Goal: Task Accomplishment & Management: Use online tool/utility

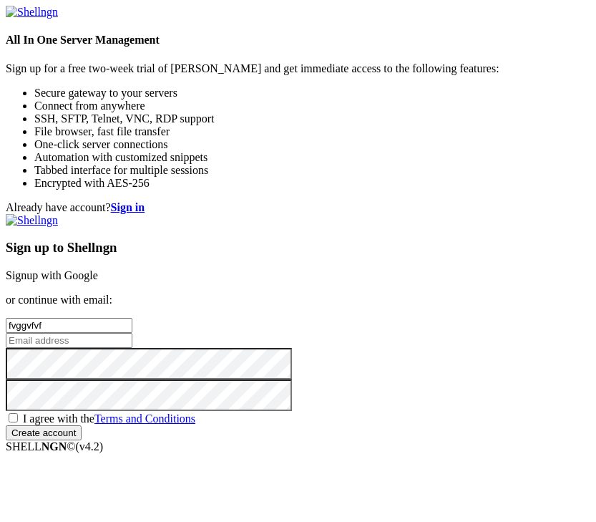
type input "fvggvfvf"
click at [132, 348] on input "email" at bounding box center [69, 340] width 127 height 15
paste input "[EMAIL_ADDRESS][DOMAIN_NAME]"
type input "[EMAIL_ADDRESS][DOMAIN_NAME]"
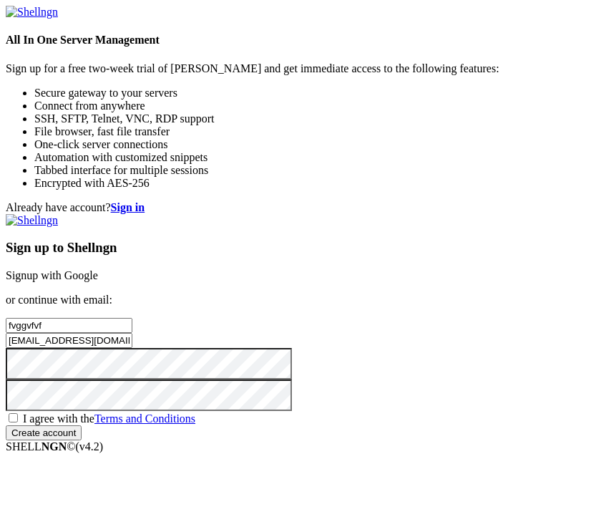
click at [195, 412] on span "I agree with the Terms and Conditions" at bounding box center [109, 418] width 172 height 12
click at [18, 413] on input "I agree with the Terms and Conditions" at bounding box center [13, 417] width 9 height 9
checkbox input "true"
click at [82, 425] on input "Create account" at bounding box center [44, 432] width 76 height 15
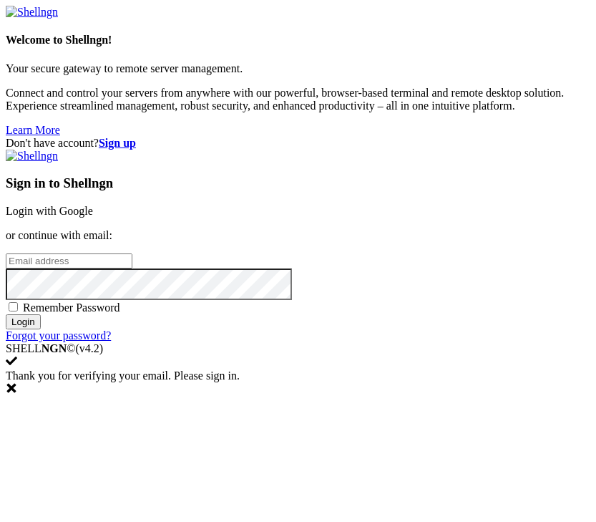
type input "[EMAIL_ADDRESS][DOMAIN_NAME]"
click at [120, 313] on span "Remember Password" at bounding box center [71, 307] width 97 height 12
click at [18, 311] on input "Remember Password" at bounding box center [13, 306] width 9 height 9
checkbox input "true"
click at [41, 329] on input "Login" at bounding box center [23, 321] width 35 height 15
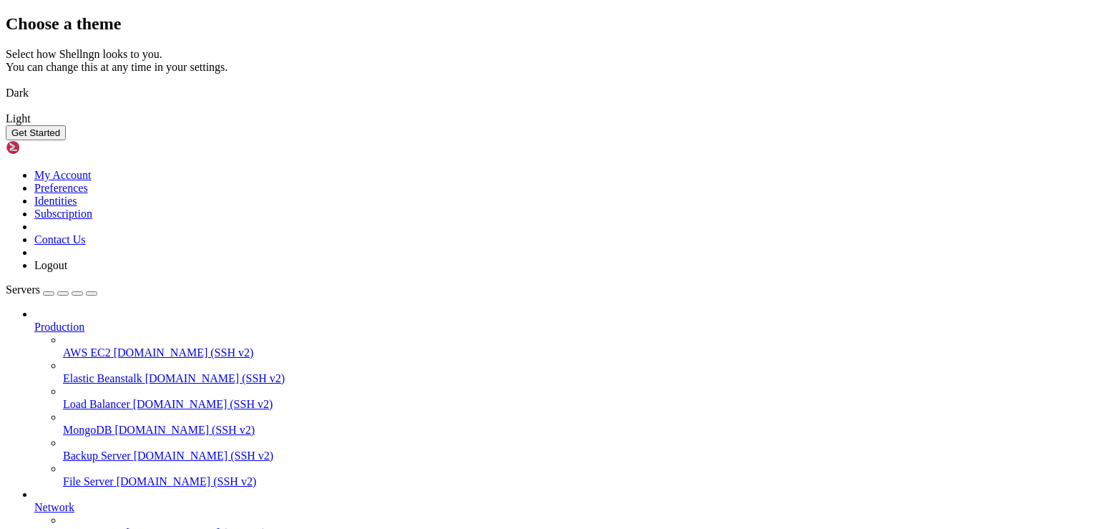
click at [66, 140] on button "Get Started" at bounding box center [36, 132] width 60 height 15
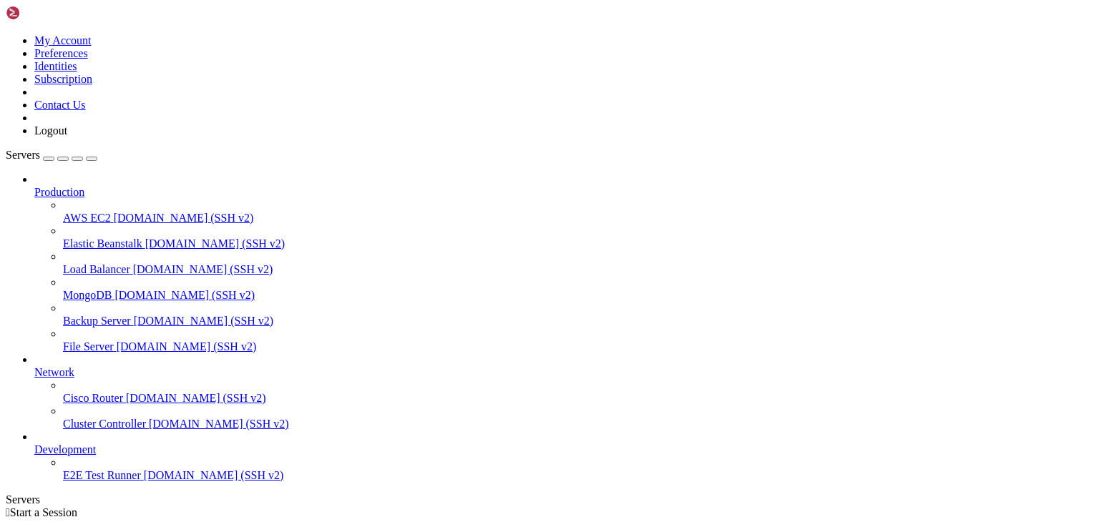
scroll to position [12, 0]
click at [49, 159] on div "button" at bounding box center [49, 159] width 0 height 0
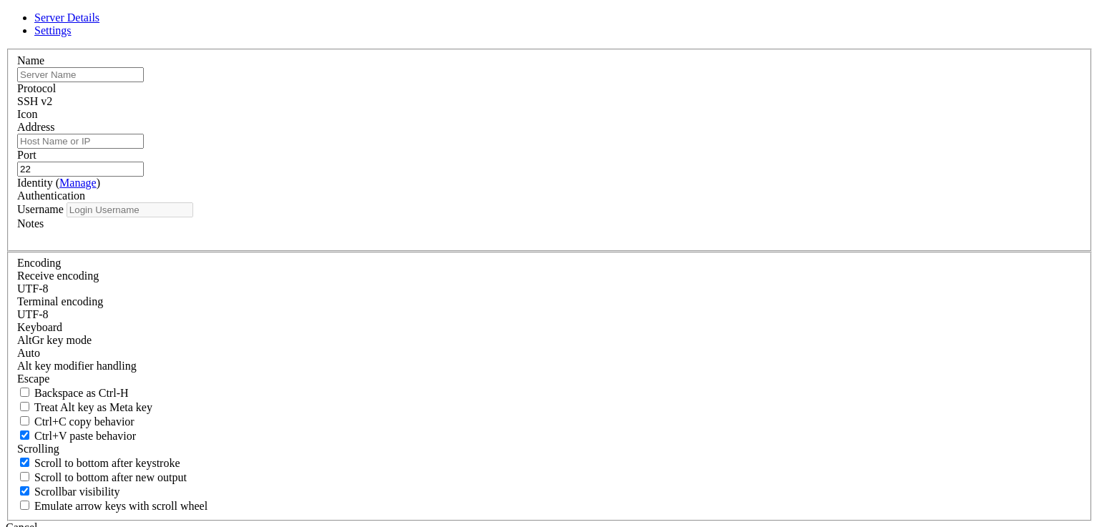
click at [36, 155] on label "Port" at bounding box center [26, 155] width 19 height 12
click at [144, 162] on input "22" at bounding box center [80, 169] width 127 height 15
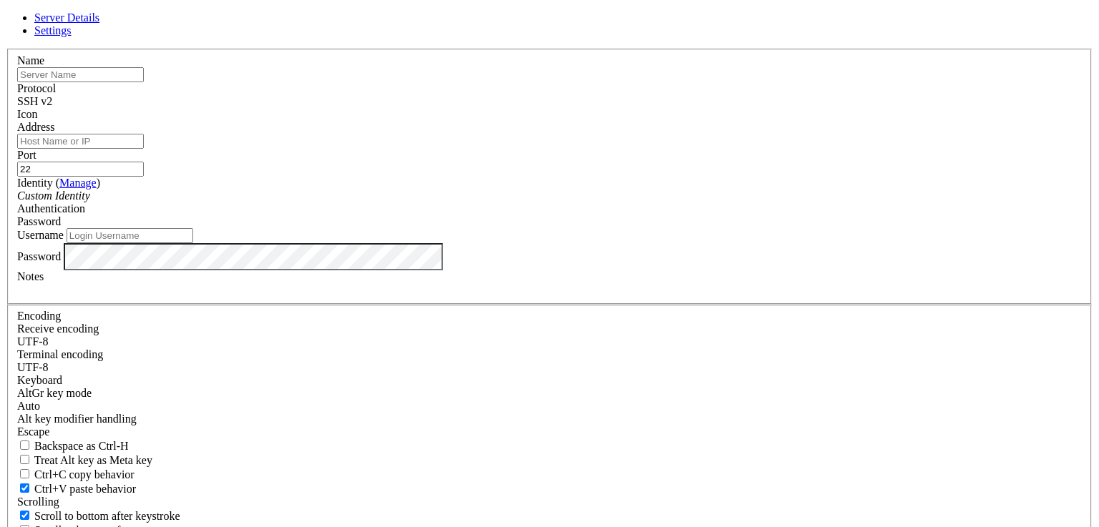
click at [52, 107] on span "SSH v2" at bounding box center [34, 101] width 35 height 12
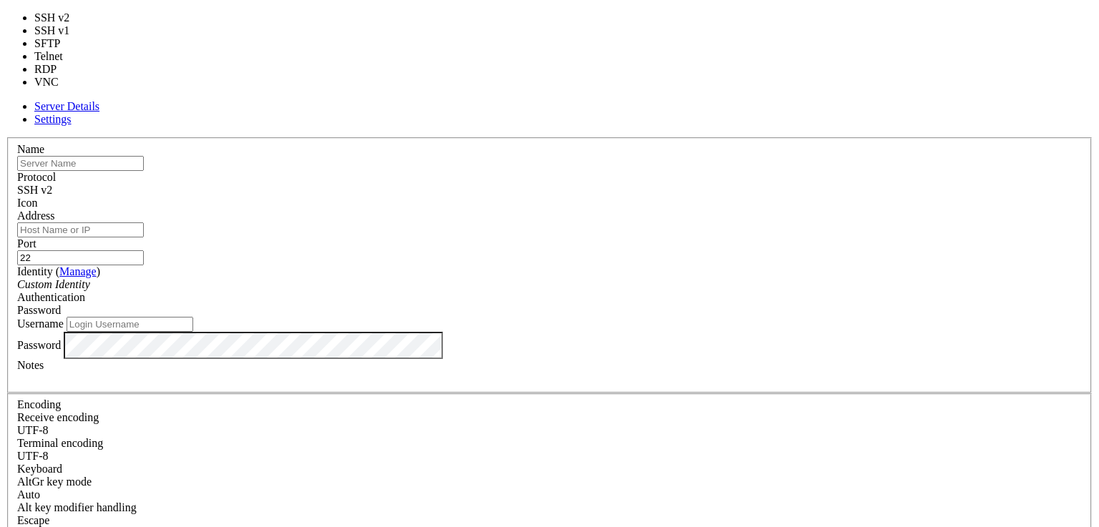
type input "3389"
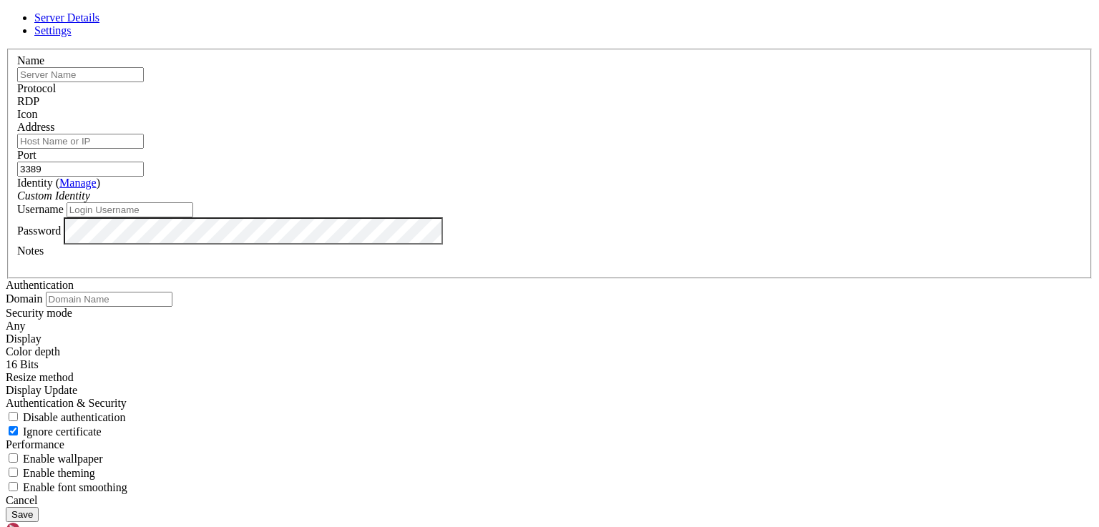
click at [144, 82] on input "text" at bounding box center [80, 74] width 127 height 15
paste input "[TECHNICAL_ID]"
type input "[TECHNICAL_ID]"
click at [144, 149] on input "Address" at bounding box center [80, 141] width 127 height 15
paste input "[TECHNICAL_ID]"
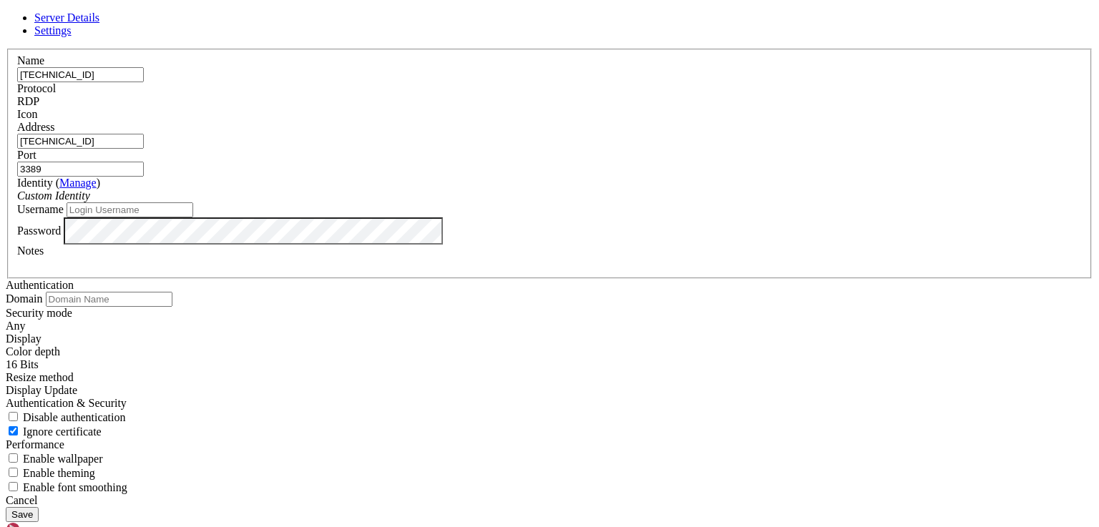
type input "[TECHNICAL_ID]"
click at [193, 218] on input "Username" at bounding box center [130, 210] width 127 height 15
type input "administrator"
click at [39, 507] on button "Save" at bounding box center [22, 514] width 33 height 15
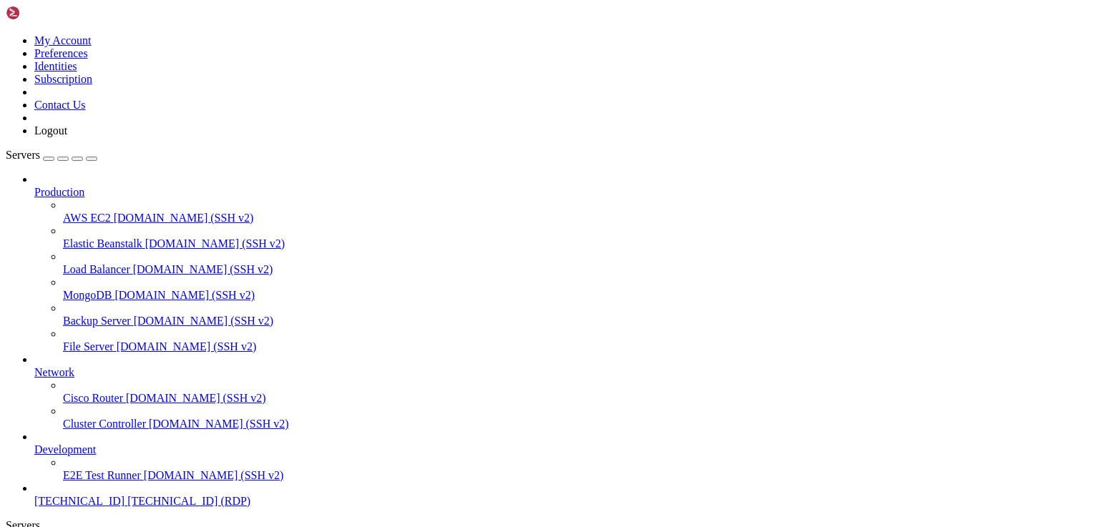
scroll to position [50, 0]
click at [77, 495] on span "[TECHNICAL_ID]" at bounding box center [79, 501] width 90 height 12
click at [92, 159] on icon "button" at bounding box center [92, 159] width 0 height 0
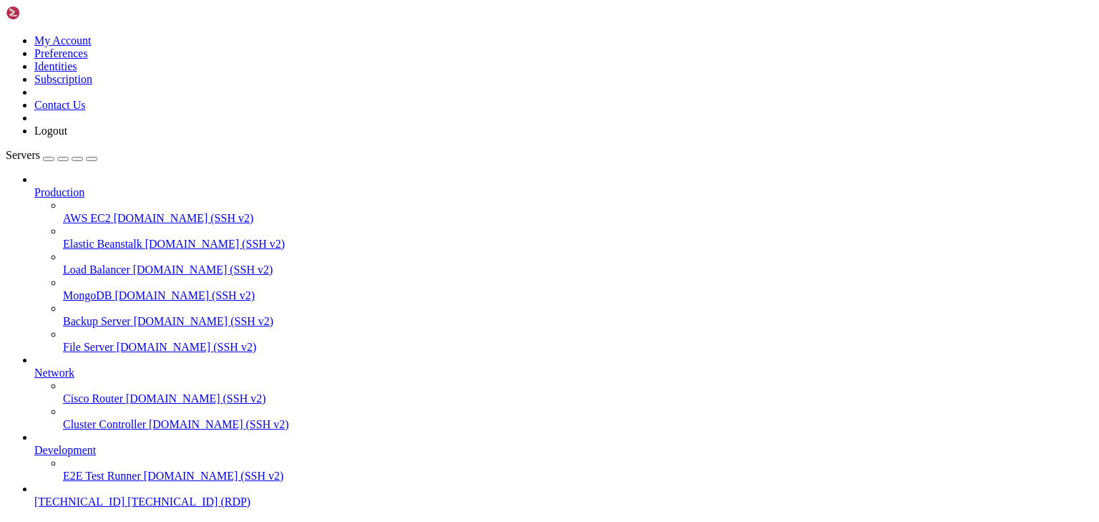
click at [6, 520] on div "Servers" at bounding box center [550, 526] width 1088 height 13
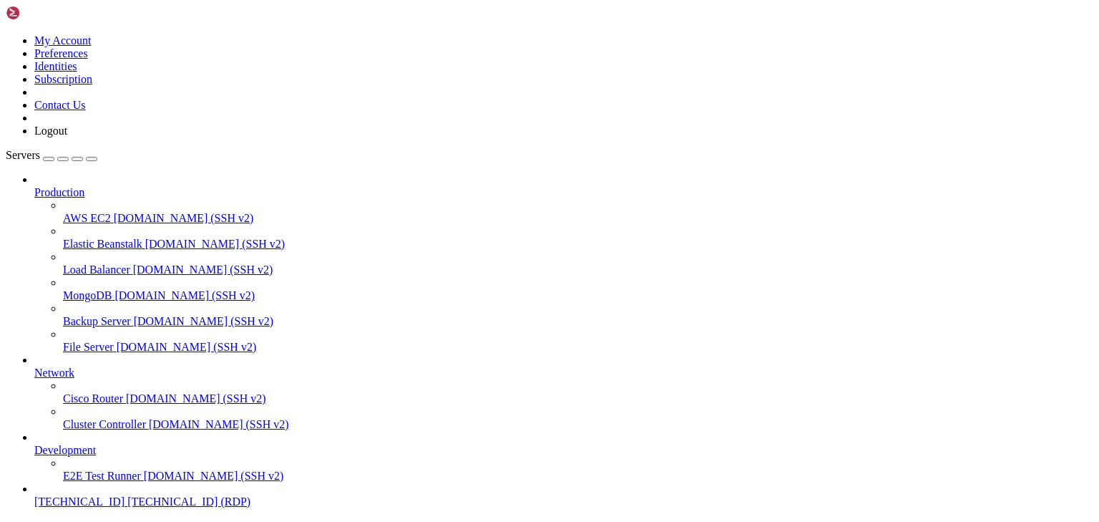
click at [62, 495] on span "[TECHNICAL_ID]" at bounding box center [79, 501] width 90 height 12
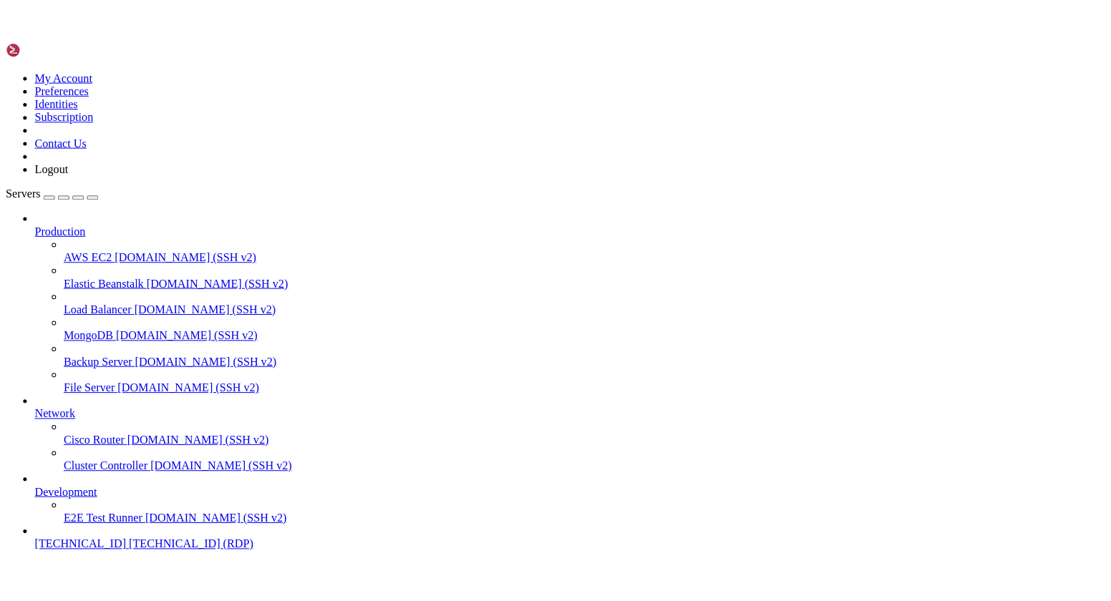
scroll to position [0, 0]
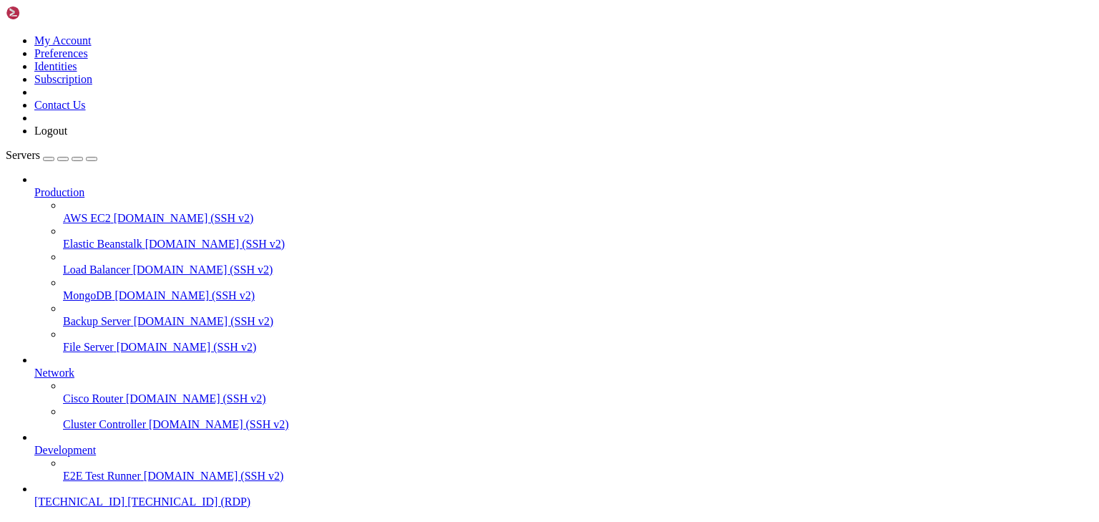
click at [92, 159] on icon "button" at bounding box center [92, 159] width 0 height 0
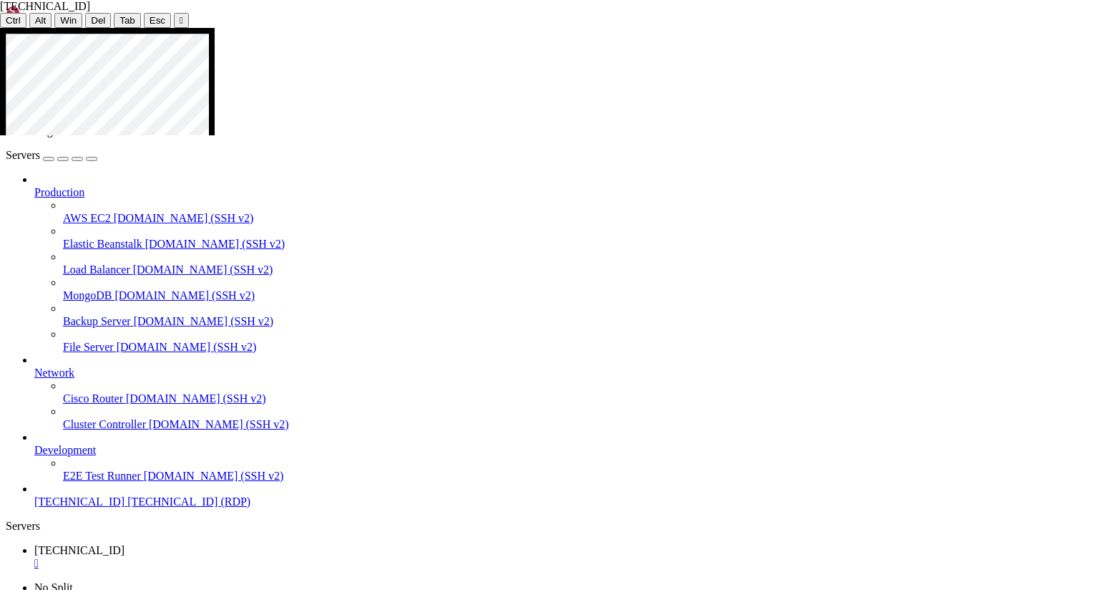
drag, startPoint x: 490, startPoint y: 99, endPoint x: 397, endPoint y: 96, distance: 92.4
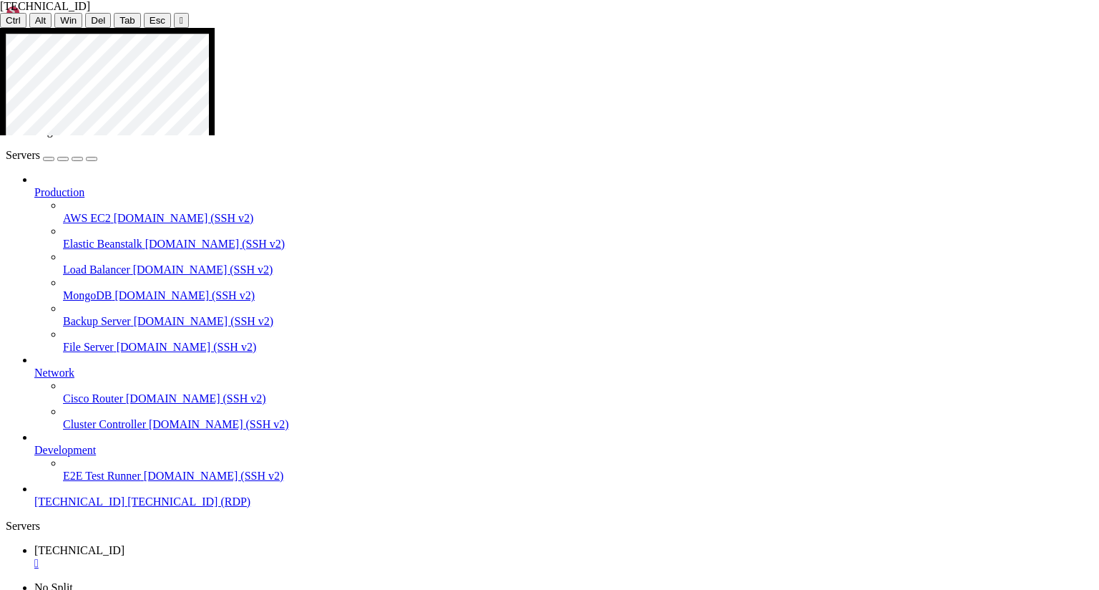
drag, startPoint x: 397, startPoint y: 96, endPoint x: 341, endPoint y: 59, distance: 66.7
drag, startPoint x: 318, startPoint y: 90, endPoint x: 278, endPoint y: 62, distance: 49.4
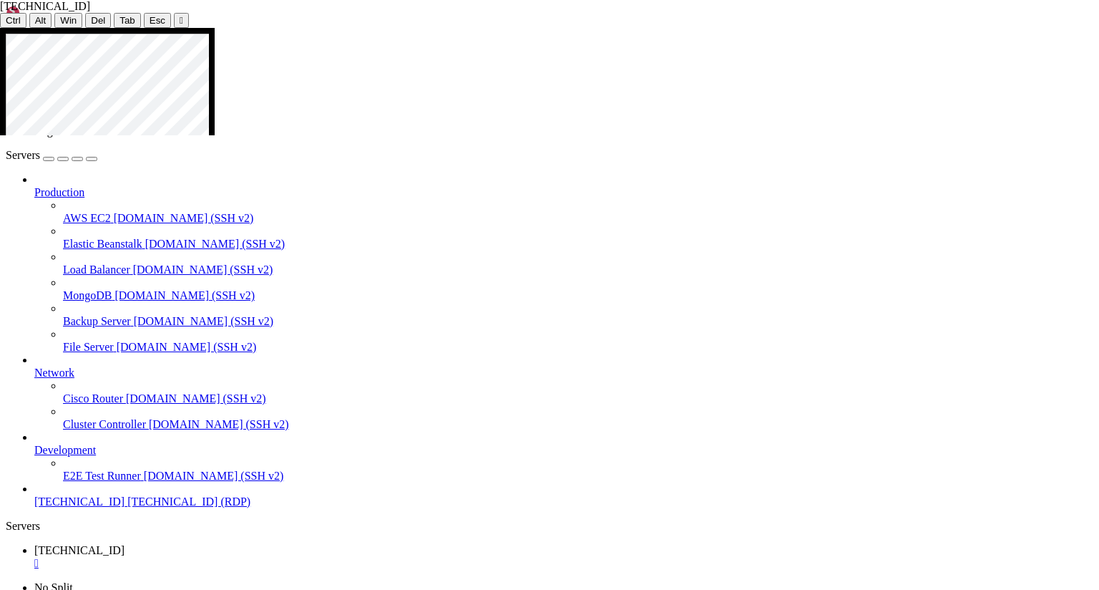
drag, startPoint x: 882, startPoint y: 287, endPoint x: 432, endPoint y: 283, distance: 450.2
drag, startPoint x: 874, startPoint y: 354, endPoint x: 175, endPoint y: 323, distance: 699.9
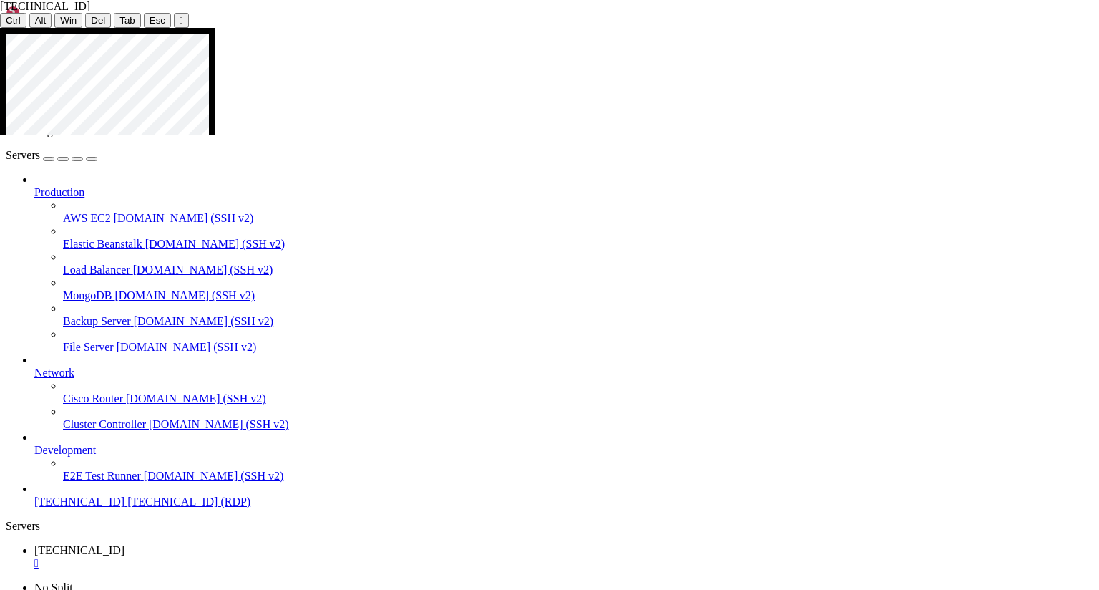
drag, startPoint x: 878, startPoint y: 305, endPoint x: 256, endPoint y: 310, distance: 621.9
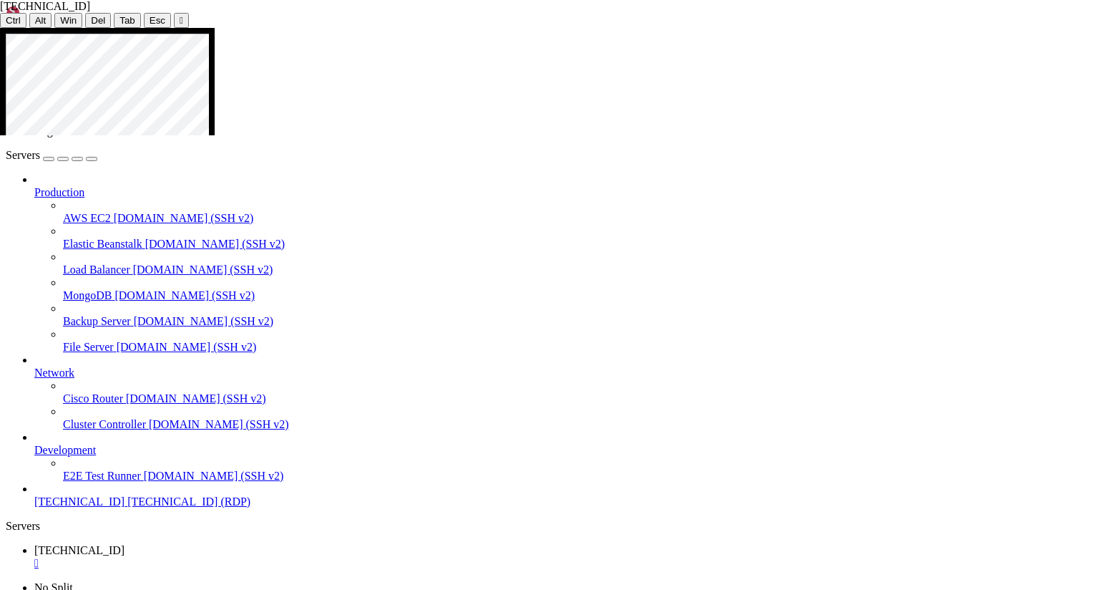
drag, startPoint x: 363, startPoint y: 99, endPoint x: 253, endPoint y: 83, distance: 111.4
drag, startPoint x: 252, startPoint y: 80, endPoint x: 223, endPoint y: 68, distance: 31.8
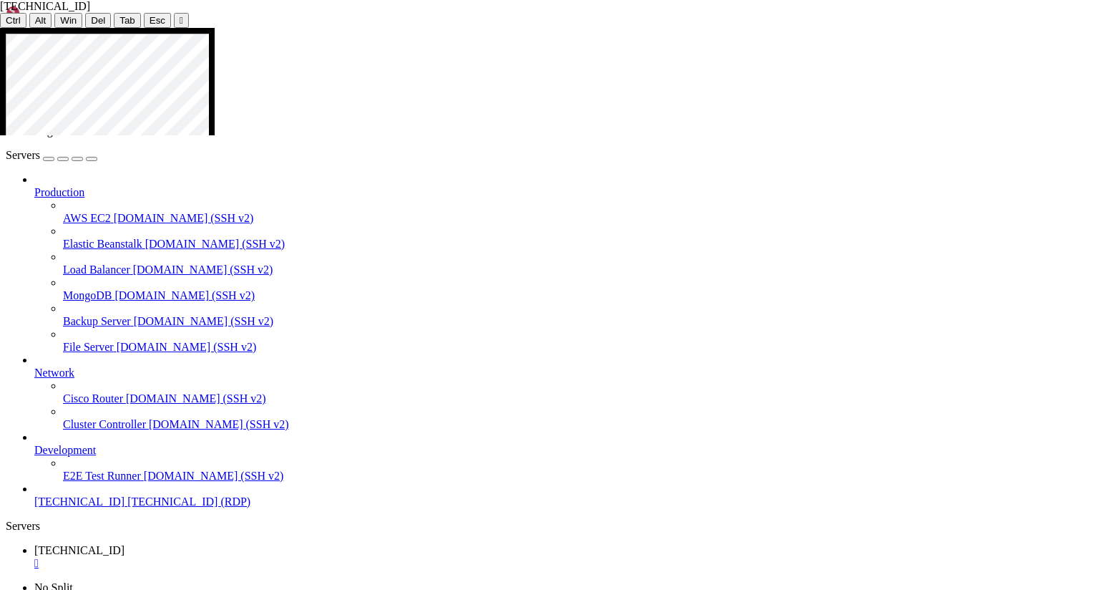
drag, startPoint x: 663, startPoint y: 97, endPoint x: 860, endPoint y: 68, distance: 199.6
drag, startPoint x: 276, startPoint y: 67, endPoint x: 223, endPoint y: 67, distance: 53.0
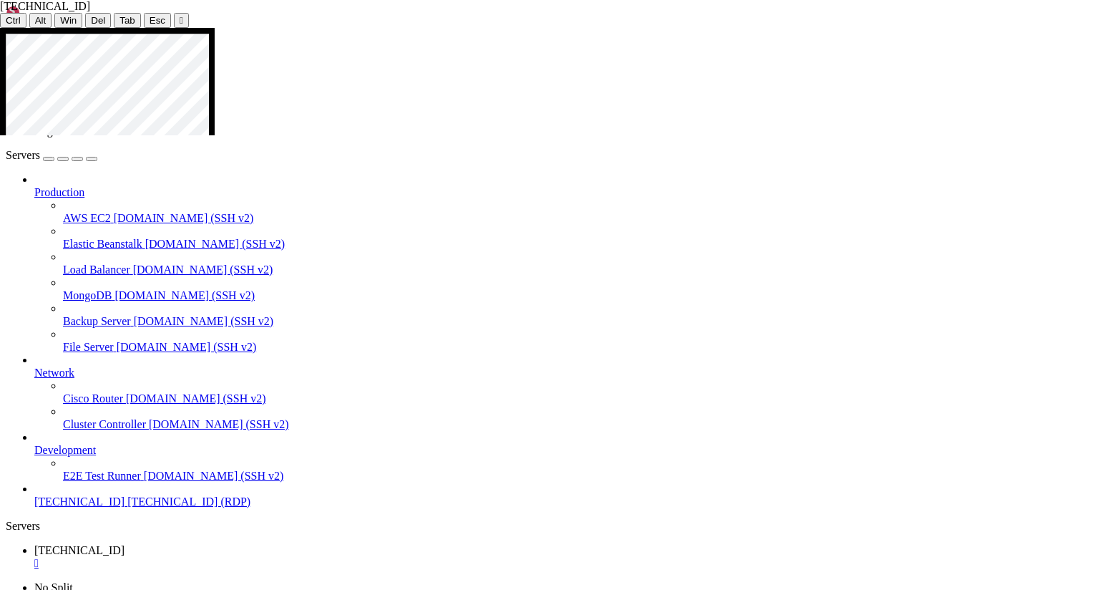
drag, startPoint x: 485, startPoint y: 100, endPoint x: 378, endPoint y: 103, distance: 107.4
drag, startPoint x: 581, startPoint y: 94, endPoint x: 534, endPoint y: 94, distance: 47.2
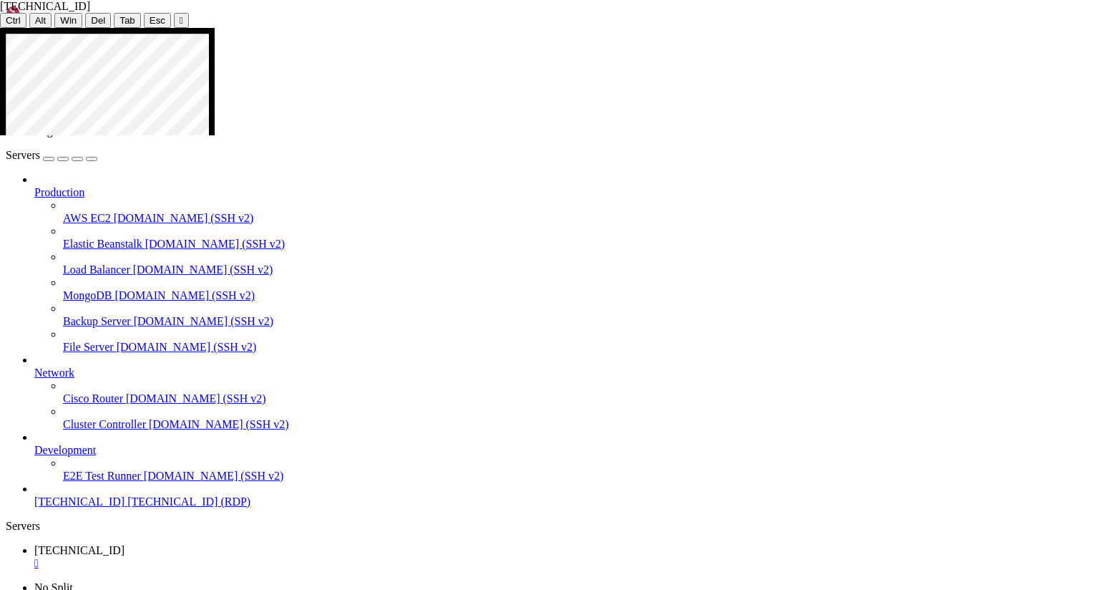
drag, startPoint x: 101, startPoint y: 95, endPoint x: 15, endPoint y: 95, distance: 85.9
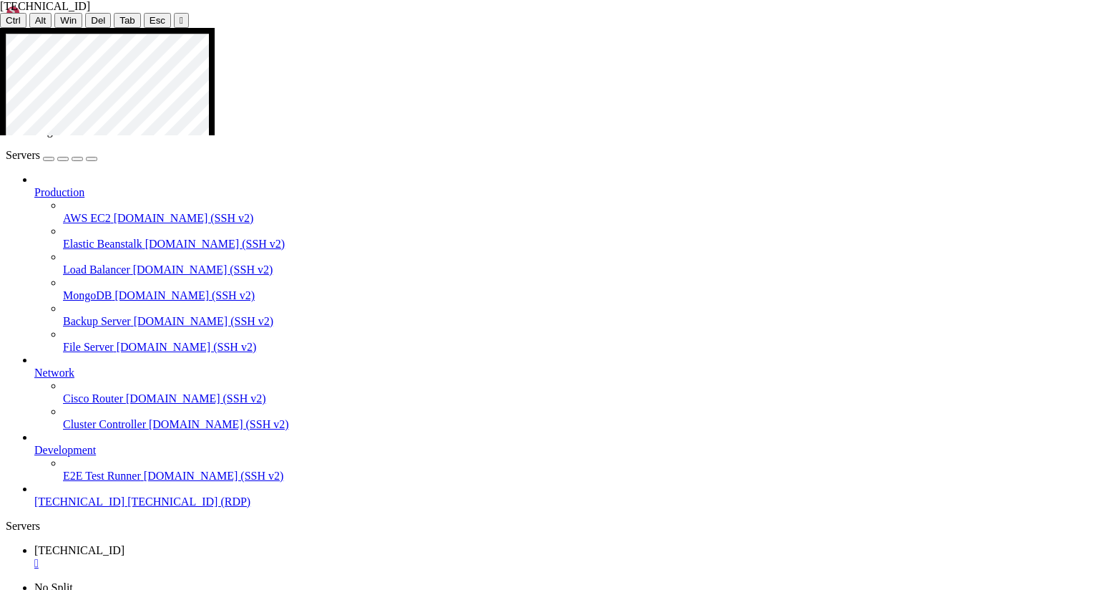
drag, startPoint x: 190, startPoint y: 101, endPoint x: 142, endPoint y: 99, distance: 47.3
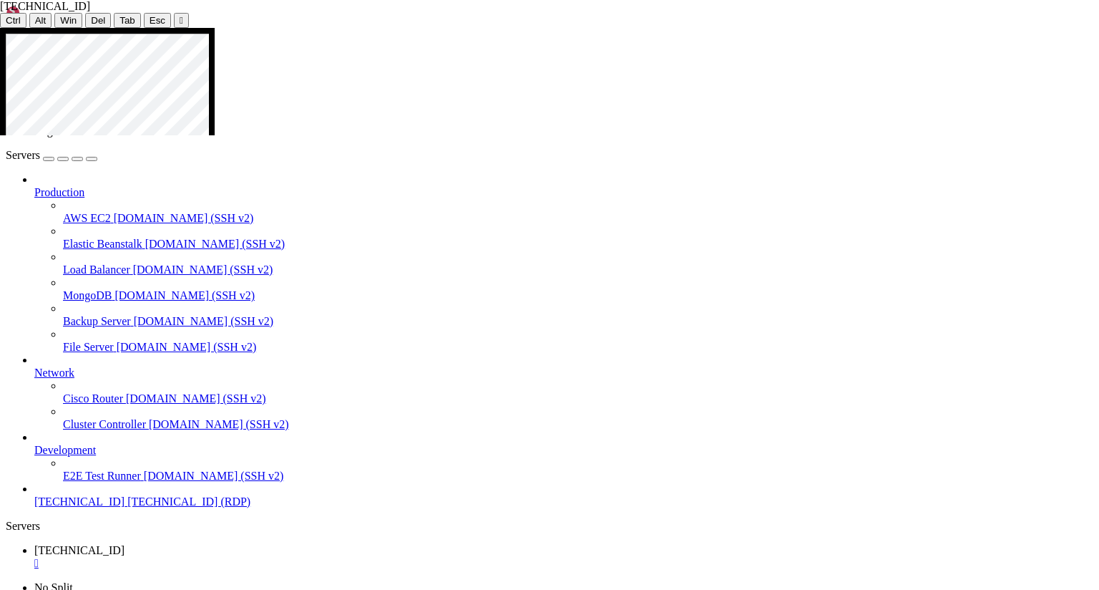
drag, startPoint x: 953, startPoint y: 227, endPoint x: 735, endPoint y: 213, distance: 218.0
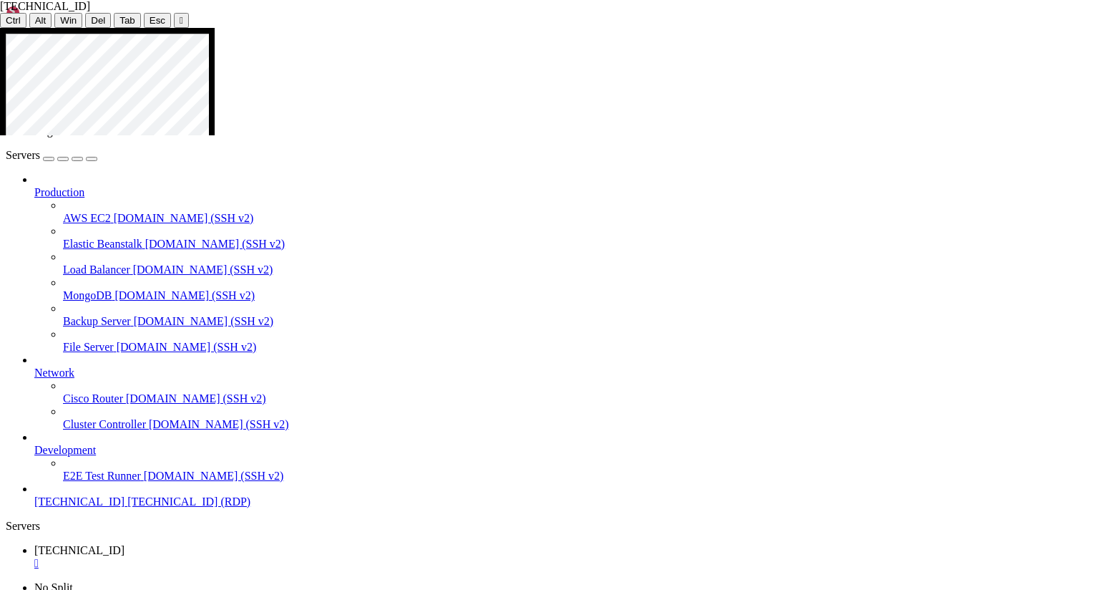
drag, startPoint x: 289, startPoint y: 124, endPoint x: 142, endPoint y: 129, distance: 147.5
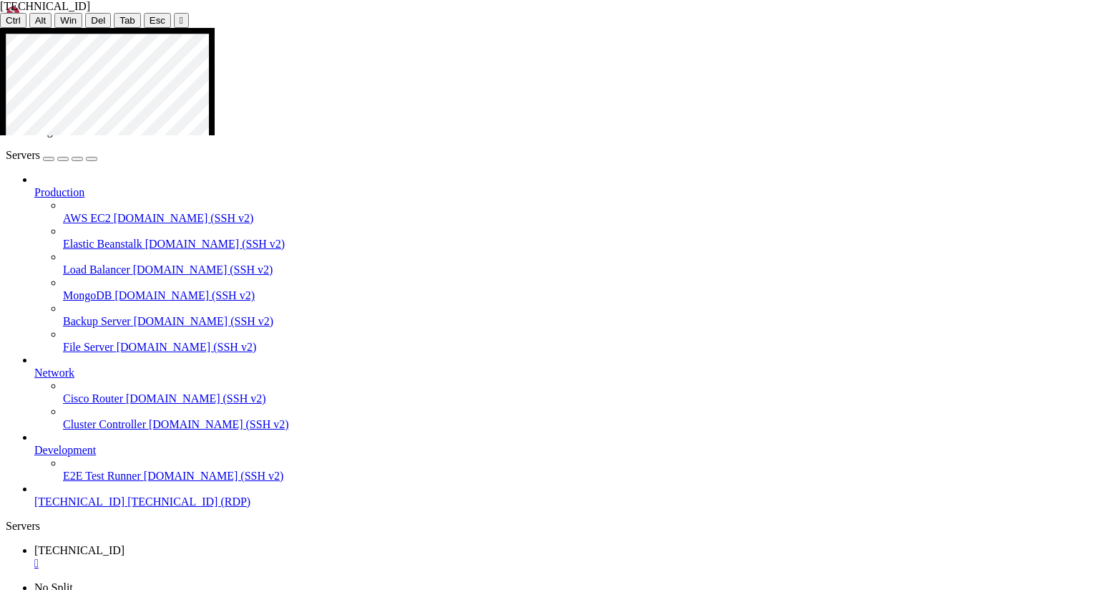
drag, startPoint x: 297, startPoint y: 123, endPoint x: 172, endPoint y: 124, distance: 125.2
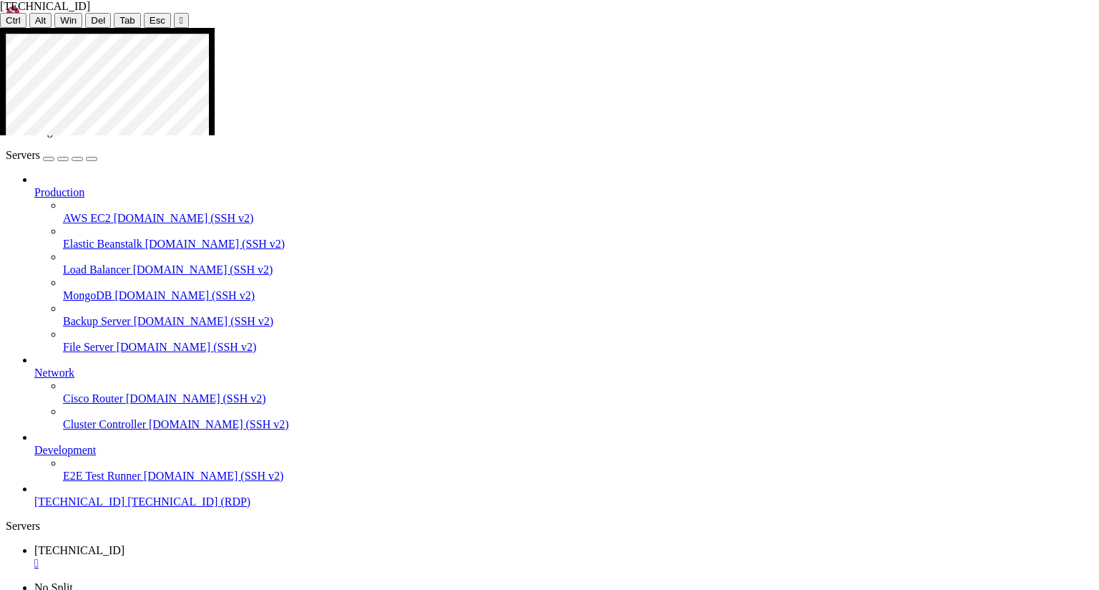
drag, startPoint x: 300, startPoint y: 132, endPoint x: 180, endPoint y: 123, distance: 120.5
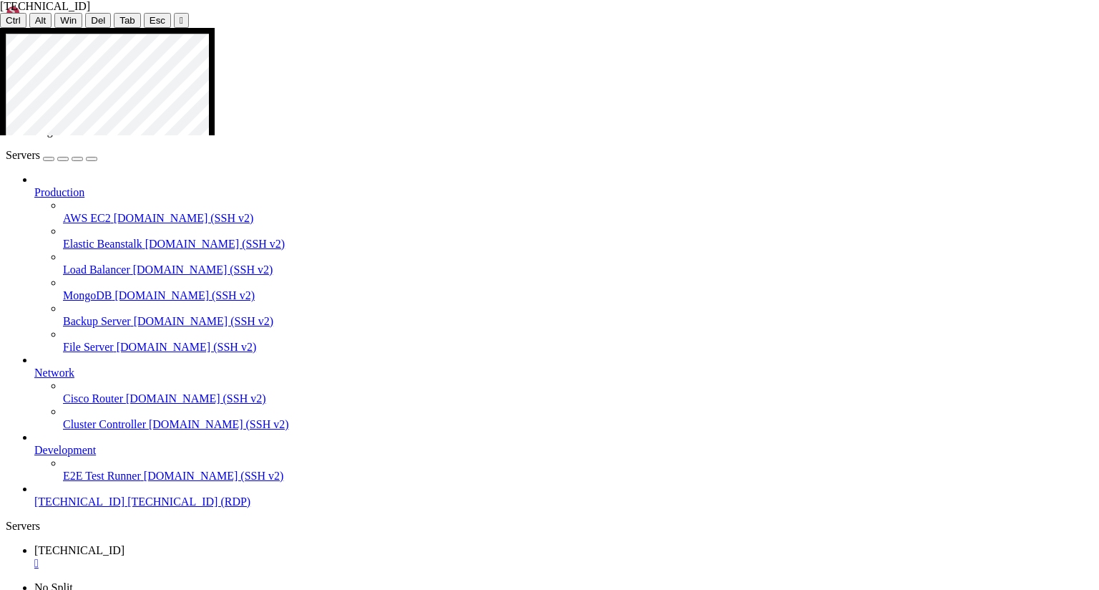
drag, startPoint x: 293, startPoint y: 130, endPoint x: 170, endPoint y: 125, distance: 123.9
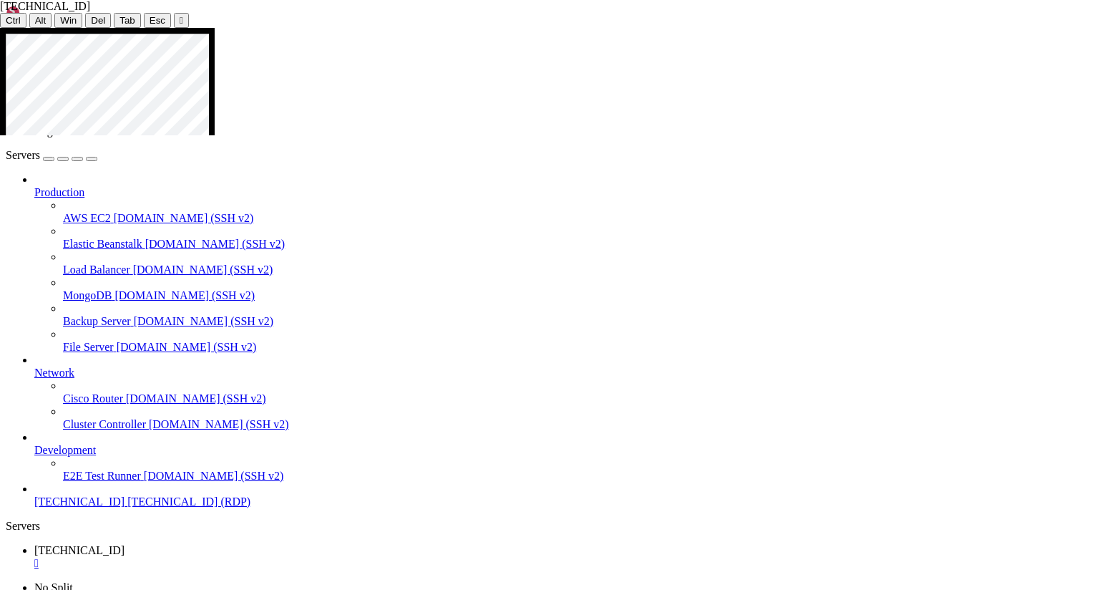
drag, startPoint x: 302, startPoint y: 130, endPoint x: 188, endPoint y: 122, distance: 114.1
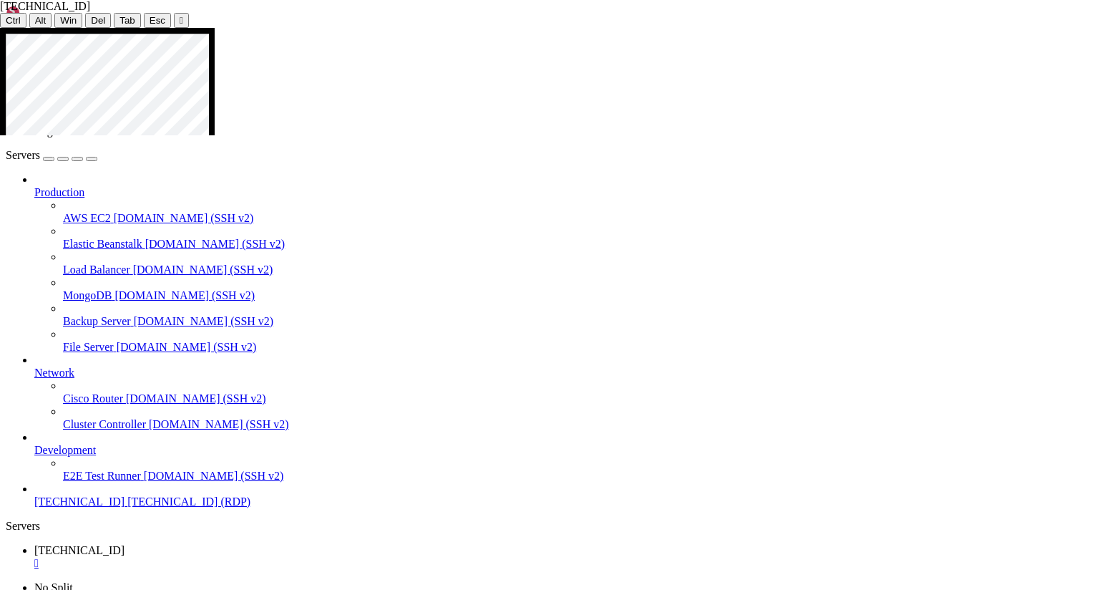
drag, startPoint x: 386, startPoint y: 127, endPoint x: 323, endPoint y: 126, distance: 63.0
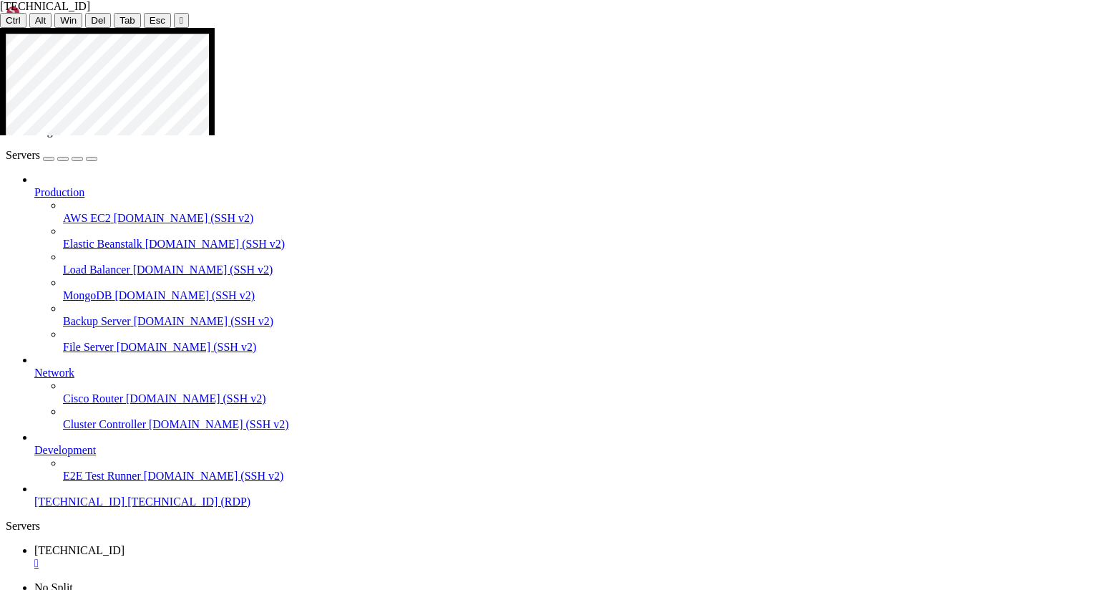
drag, startPoint x: 285, startPoint y: 125, endPoint x: 172, endPoint y: 112, distance: 113.1
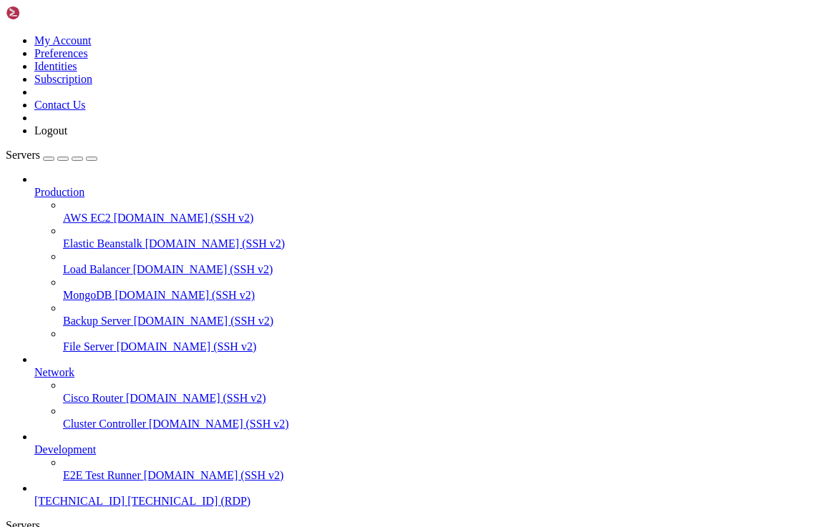
drag, startPoint x: 225, startPoint y: 936, endPoint x: 18, endPoint y: 930, distance: 206.9
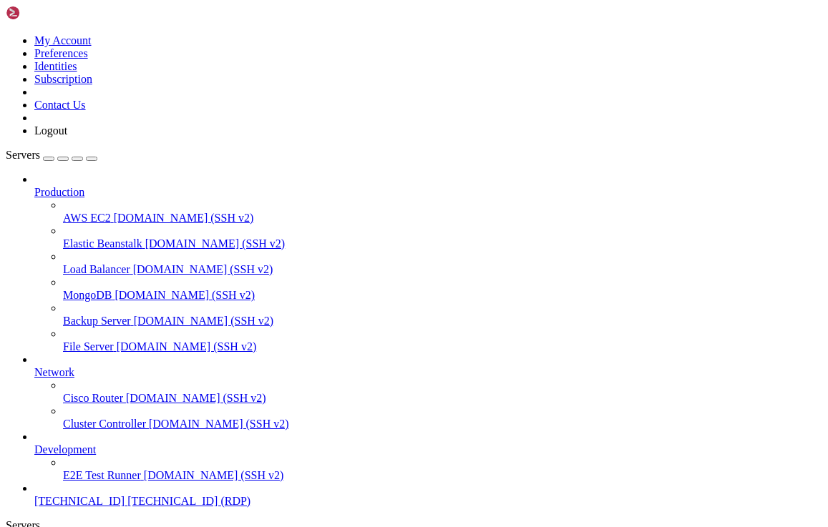
drag, startPoint x: 227, startPoint y: 722, endPoint x: 124, endPoint y: 716, distance: 103.2
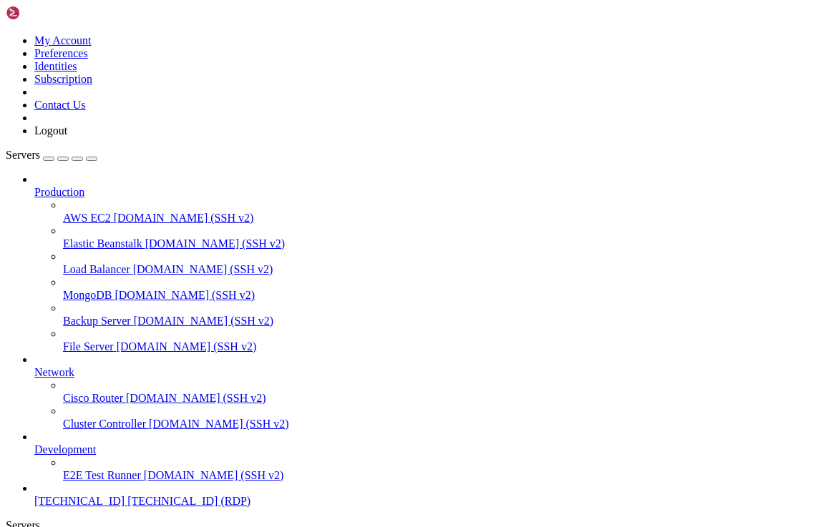
drag, startPoint x: 210, startPoint y: 724, endPoint x: 99, endPoint y: 725, distance: 110.2
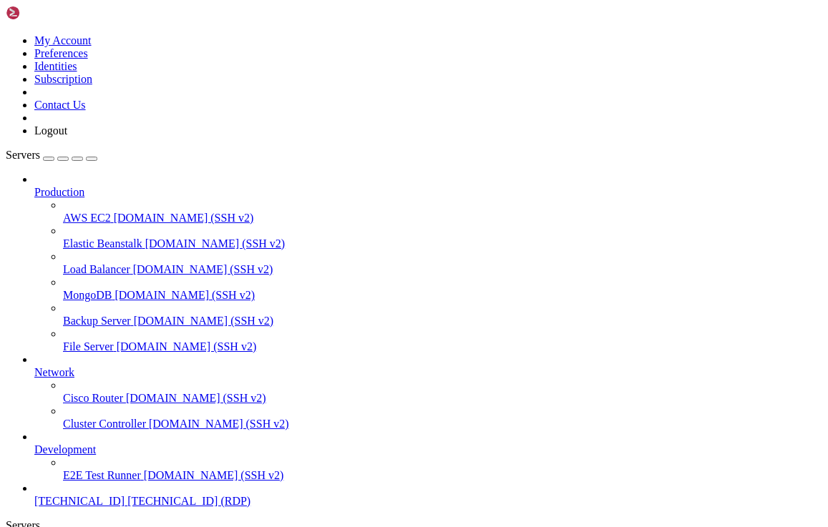
drag, startPoint x: 759, startPoint y: 933, endPoint x: 79, endPoint y: 924, distance: 679.2
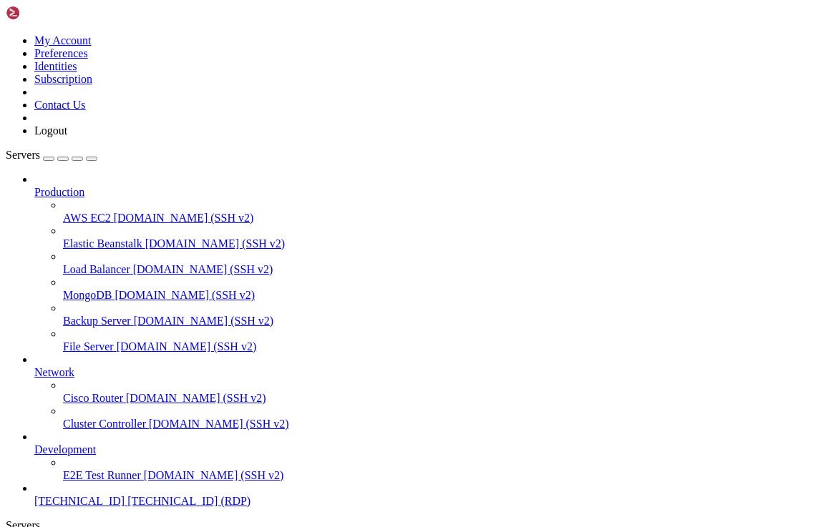
drag, startPoint x: 754, startPoint y: 867, endPoint x: 39, endPoint y: 868, distance: 715.0
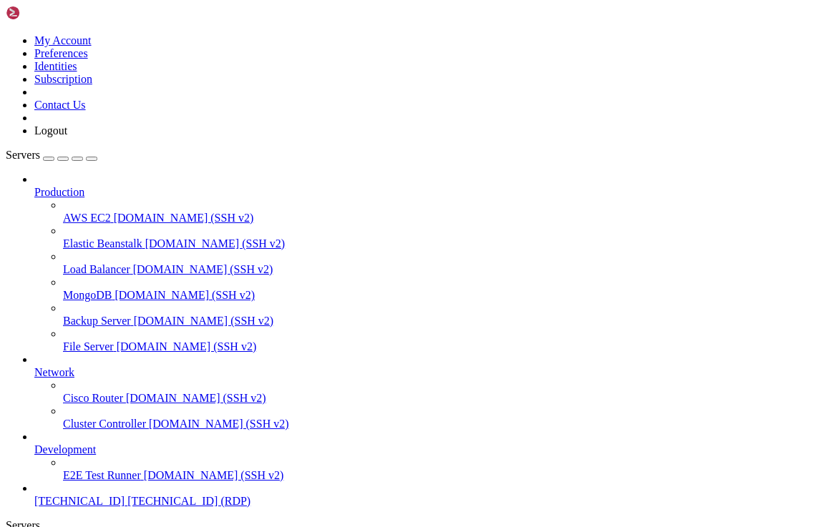
drag, startPoint x: 212, startPoint y: 723, endPoint x: 114, endPoint y: 716, distance: 98.3
drag, startPoint x: 204, startPoint y: 721, endPoint x: 112, endPoint y: 716, distance: 92.5
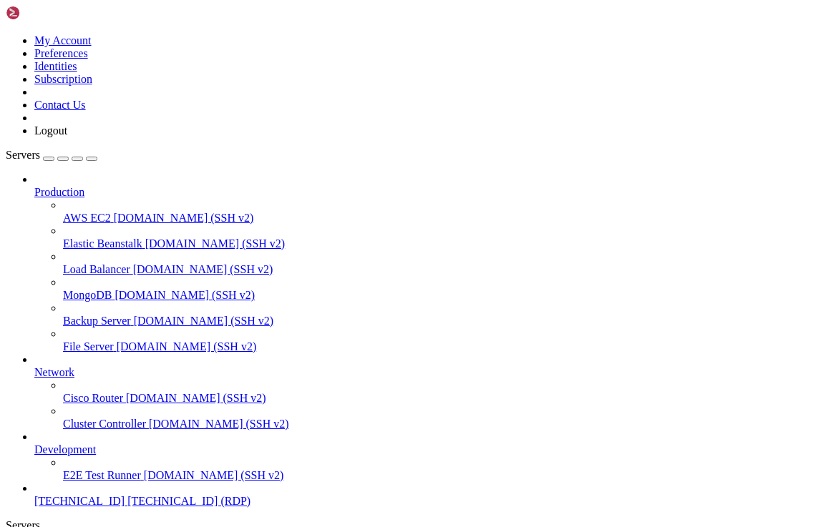
drag, startPoint x: 218, startPoint y: 725, endPoint x: 78, endPoint y: 714, distance: 140.7
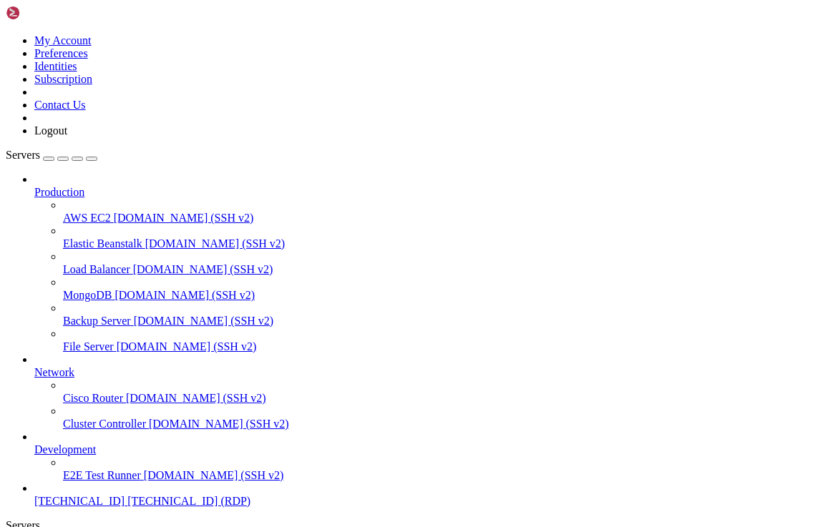
drag, startPoint x: 220, startPoint y: 726, endPoint x: 128, endPoint y: 726, distance: 92.3
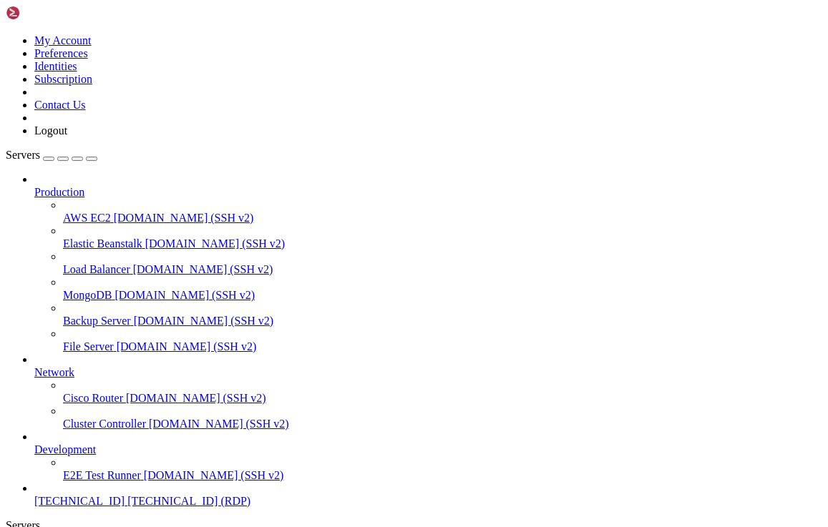
drag, startPoint x: 213, startPoint y: 724, endPoint x: 99, endPoint y: 733, distance: 114.2
drag, startPoint x: 220, startPoint y: 724, endPoint x: 134, endPoint y: 722, distance: 86.6
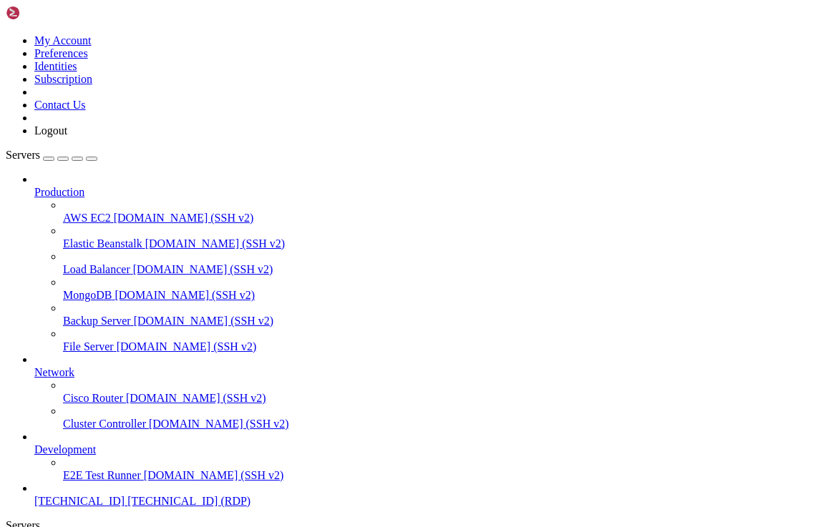
drag, startPoint x: 211, startPoint y: 729, endPoint x: 118, endPoint y: 721, distance: 93.3
